Goal: Task Accomplishment & Management: Use online tool/utility

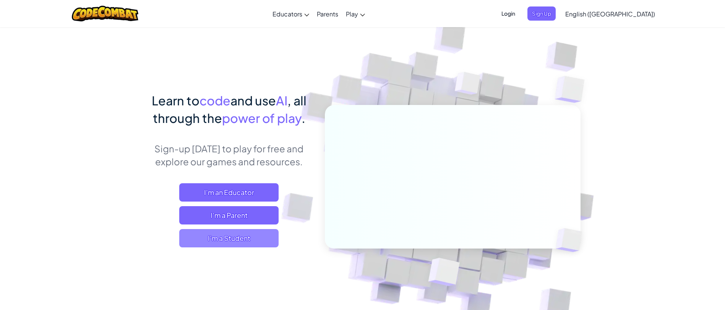
click at [226, 188] on span "I'm a Student" at bounding box center [228, 238] width 99 height 18
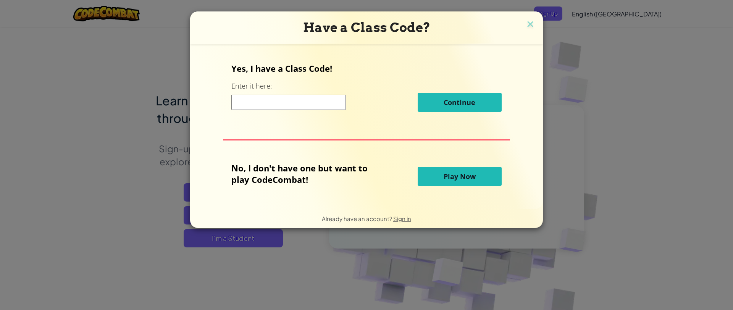
click at [439, 177] on span "Play Now" at bounding box center [460, 176] width 32 height 9
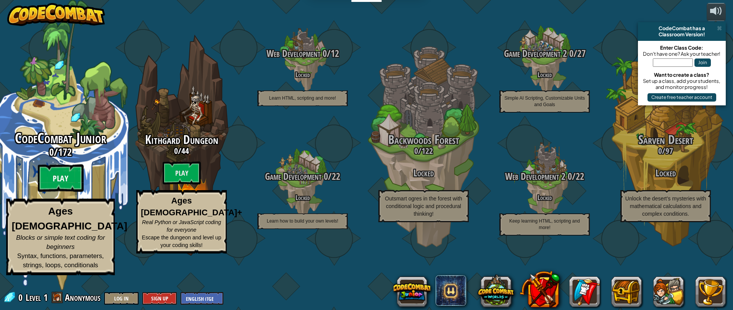
click at [45, 188] on btn "Play" at bounding box center [61, 179] width 46 height 28
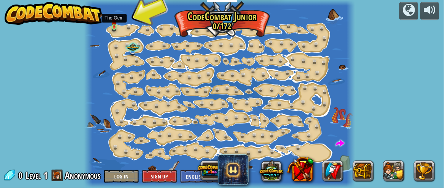
click at [112, 21] on img at bounding box center [114, 21] width 5 height 12
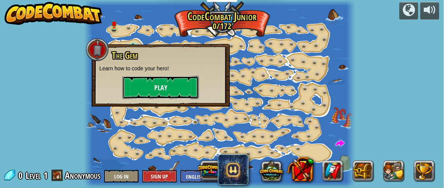
click at [141, 78] on button "Play" at bounding box center [161, 87] width 76 height 23
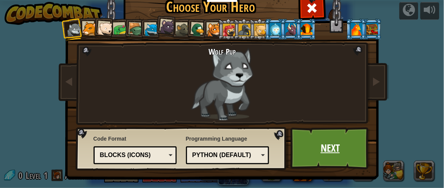
click at [328, 149] on link "Next" at bounding box center [331, 148] width 80 height 42
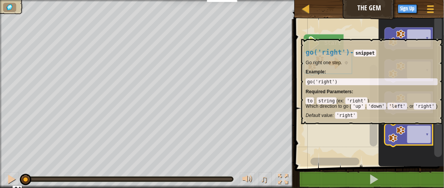
click at [414, 128] on icon "Blockly Workspace" at bounding box center [409, 135] width 48 height 23
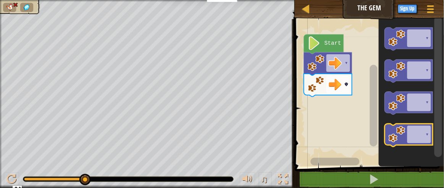
click at [414, 128] on icon "Blockly Workspace" at bounding box center [409, 135] width 48 height 23
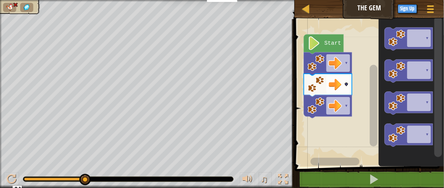
click at [319, 87] on image "Blockly Workspace" at bounding box center [316, 84] width 17 height 17
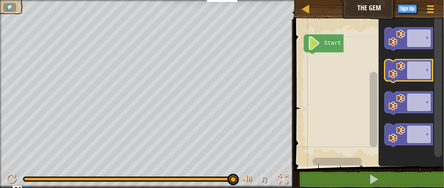
click at [422, 78] on icon "Blockly Workspace" at bounding box center [409, 71] width 48 height 23
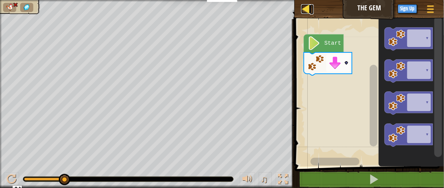
click at [303, 5] on div at bounding box center [306, 9] width 10 height 10
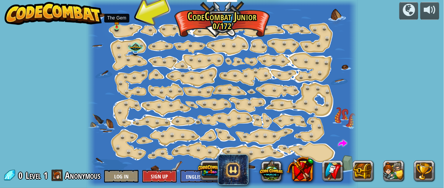
click at [116, 25] on img at bounding box center [116, 21] width 5 height 12
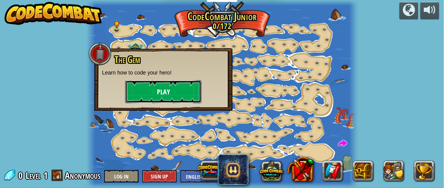
click at [157, 84] on button "Play" at bounding box center [163, 91] width 76 height 23
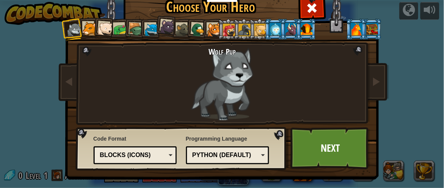
click at [98, 27] on div at bounding box center [104, 28] width 15 height 15
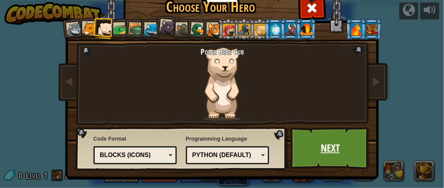
click at [305, 149] on link "Next" at bounding box center [331, 148] width 80 height 42
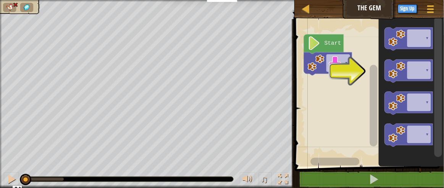
click at [354, 86] on rect "Blockly Workspace" at bounding box center [369, 90] width 152 height 151
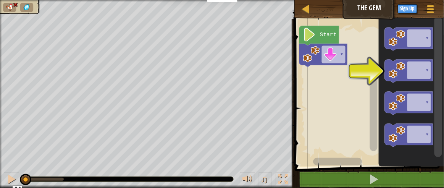
click at [348, 76] on rect "Blockly Workspace" at bounding box center [369, 90] width 152 height 151
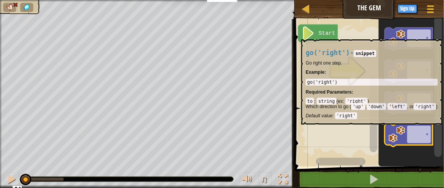
click at [427, 132] on icon "Blockly Workspace" at bounding box center [409, 135] width 48 height 23
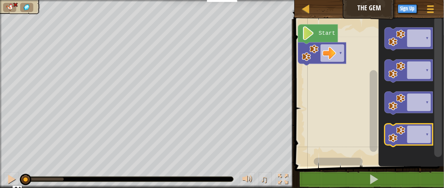
click at [427, 132] on icon "Blockly Workspace" at bounding box center [409, 135] width 48 height 23
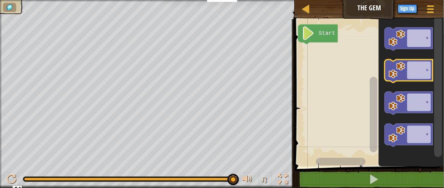
click at [411, 77] on icon "Blockly Workspace" at bounding box center [409, 71] width 48 height 23
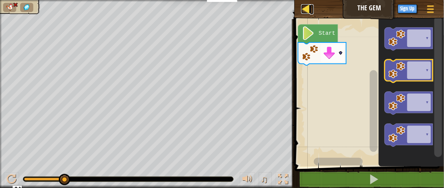
click at [304, 6] on div at bounding box center [306, 9] width 10 height 10
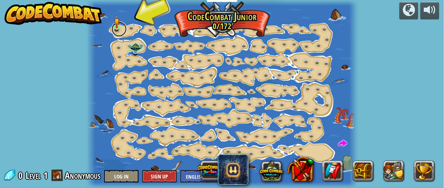
click at [121, 30] on link at bounding box center [119, 28] width 15 height 15
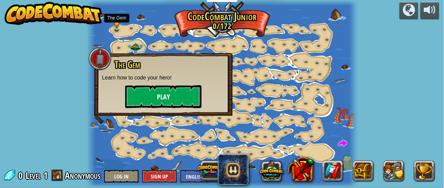
click at [178, 97] on button "Play" at bounding box center [163, 96] width 76 height 23
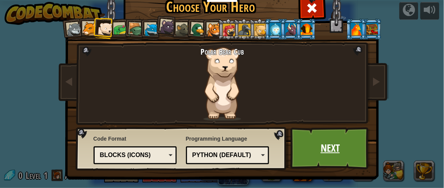
click at [345, 145] on link "Next" at bounding box center [331, 148] width 80 height 42
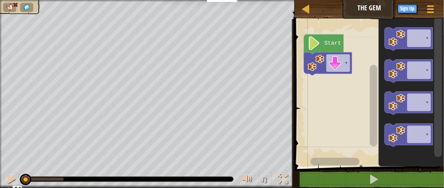
click at [411, 138] on icon "Blockly Workspace" at bounding box center [409, 135] width 48 height 23
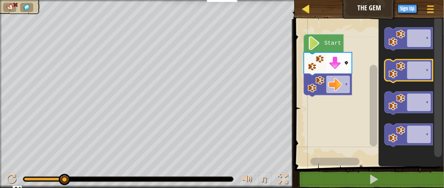
click at [312, 9] on link "Map" at bounding box center [312, 9] width 4 height 10
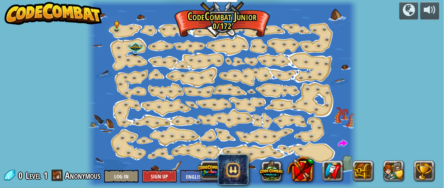
click at [108, 23] on div at bounding box center [222, 94] width 271 height 188
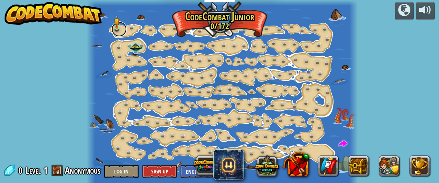
click at [123, 27] on link at bounding box center [119, 28] width 15 height 15
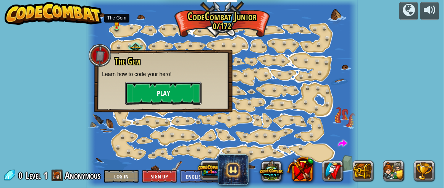
click at [170, 96] on button "Play" at bounding box center [163, 93] width 76 height 23
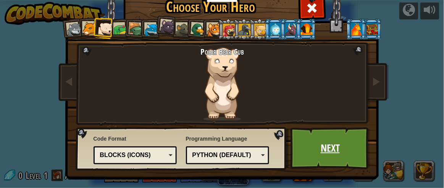
click at [349, 152] on link "Next" at bounding box center [331, 148] width 80 height 42
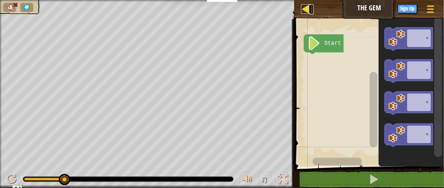
click at [312, 10] on link "Map" at bounding box center [312, 9] width 4 height 10
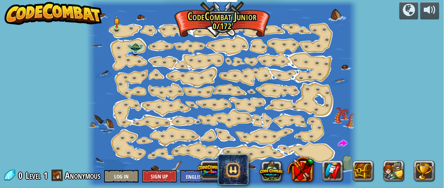
click at [119, 27] on img at bounding box center [116, 21] width 5 height 12
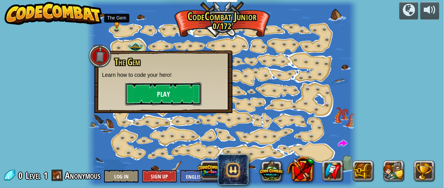
click at [168, 93] on button "Play" at bounding box center [163, 94] width 76 height 23
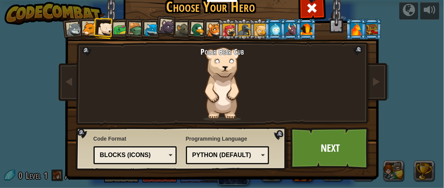
click at [43, 127] on div "Choose Your Hero 0 Wolf Pup Cougar Polar Bear Cub Frog Turtle Blue Fox Panther …" at bounding box center [222, 94] width 444 height 188
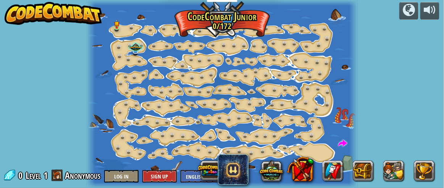
click at [125, 24] on div at bounding box center [222, 94] width 271 height 188
click at [116, 27] on img at bounding box center [116, 21] width 5 height 12
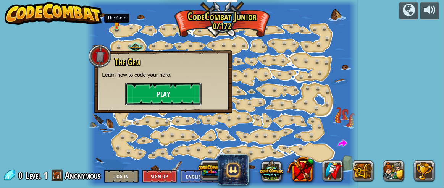
click at [181, 93] on button "Play" at bounding box center [163, 94] width 76 height 23
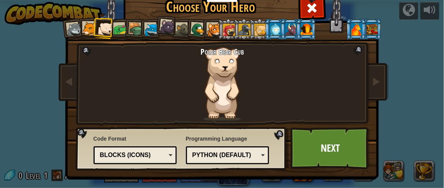
click at [164, 154] on div "Blocks (Icons)" at bounding box center [136, 155] width 74 height 12
click at [256, 157] on div "Python (Default)" at bounding box center [226, 155] width 66 height 9
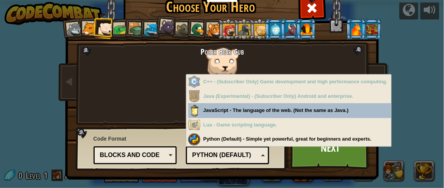
click at [254, 153] on div "Python (Default)" at bounding box center [226, 155] width 66 height 9
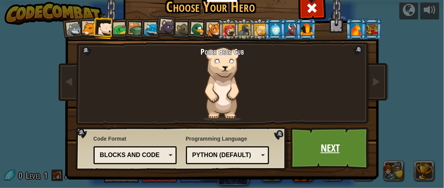
click at [330, 146] on link "Next" at bounding box center [331, 148] width 80 height 42
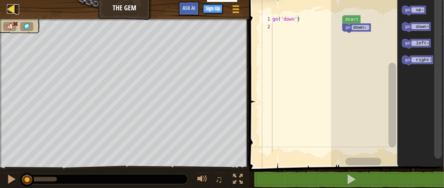
click at [10, 13] on div at bounding box center [12, 9] width 10 height 10
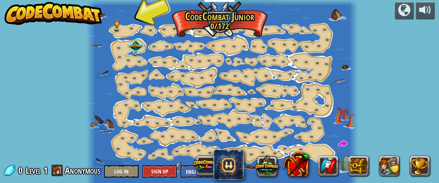
click at [133, 46] on div at bounding box center [136, 46] width 16 height 15
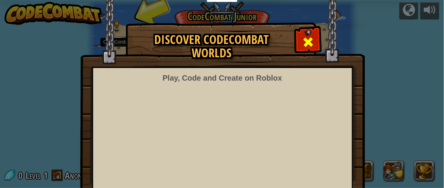
click at [310, 36] on span at bounding box center [309, 42] width 12 height 12
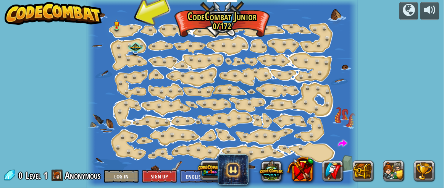
click at [124, 24] on div at bounding box center [222, 94] width 271 height 188
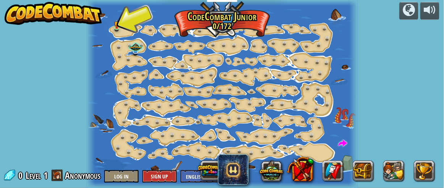
click at [127, 32] on div at bounding box center [222, 94] width 271 height 188
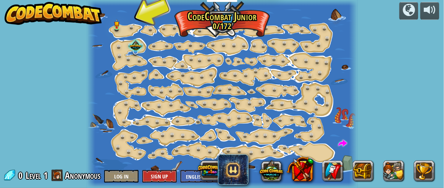
click at [133, 47] on div at bounding box center [136, 46] width 16 height 15
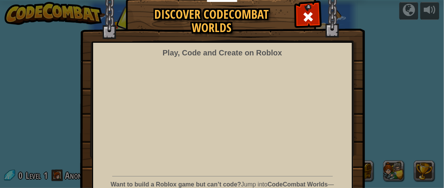
scroll to position [24, 0]
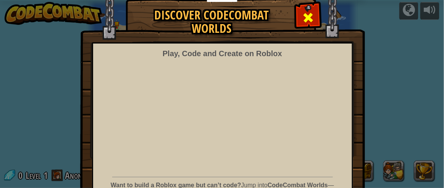
click at [303, 19] on span at bounding box center [309, 17] width 12 height 12
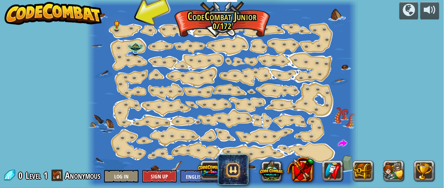
click at [141, 17] on div at bounding box center [222, 94] width 271 height 188
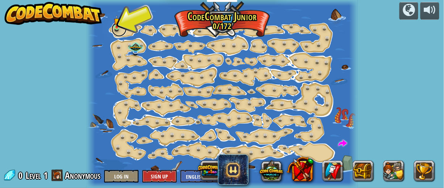
click at [117, 29] on link at bounding box center [119, 28] width 15 height 15
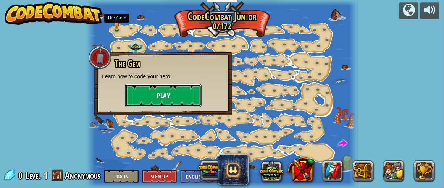
click at [173, 93] on button "Play" at bounding box center [163, 95] width 76 height 23
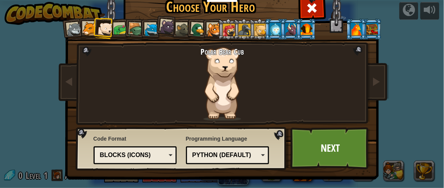
click at [163, 150] on div "Blocks (Icons)" at bounding box center [136, 155] width 74 height 12
click at [320, 147] on link "Next" at bounding box center [331, 148] width 80 height 42
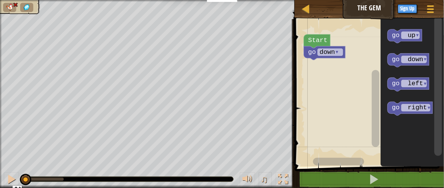
click at [338, 52] on tspan "▾" at bounding box center [337, 52] width 4 height 7
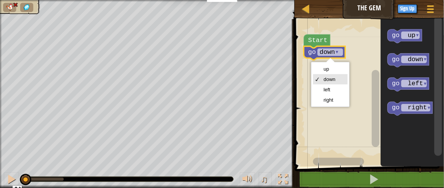
click at [367, 84] on rect "Blockly Workspace" at bounding box center [369, 90] width 152 height 151
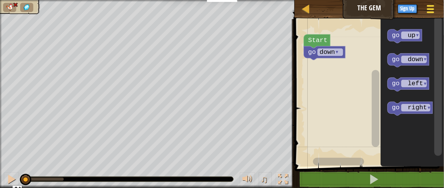
click at [429, 13] on div at bounding box center [431, 8] width 10 height 11
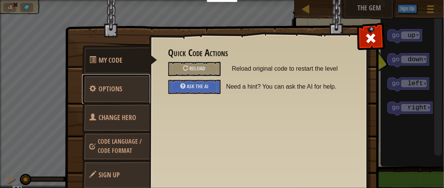
click at [133, 94] on link "Options" at bounding box center [116, 89] width 68 height 30
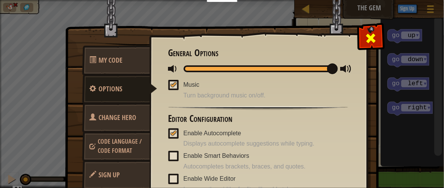
click at [367, 38] on span at bounding box center [371, 38] width 12 height 12
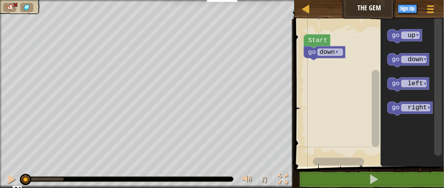
click at [413, 36] on icon "Blockly Workspace" at bounding box center [405, 36] width 34 height 14
